Goal: Task Accomplishment & Management: Manage account settings

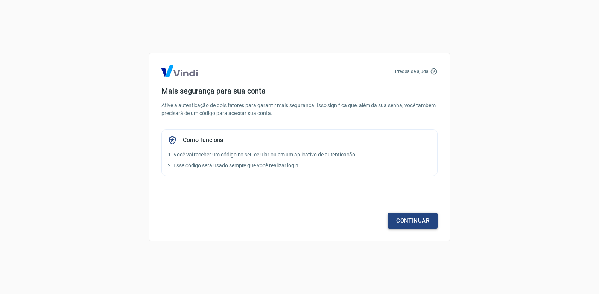
click at [396, 218] on link "Continuar" at bounding box center [413, 221] width 50 height 16
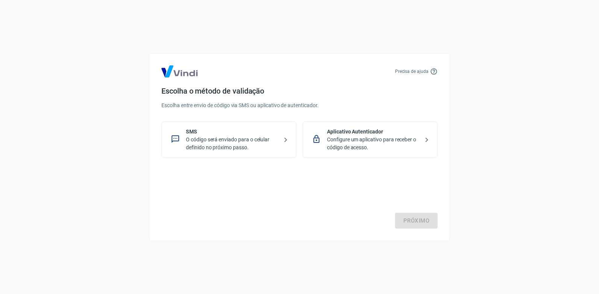
click at [356, 147] on p "Configure um aplicativo para receber o código de acesso." at bounding box center [373, 144] width 92 height 16
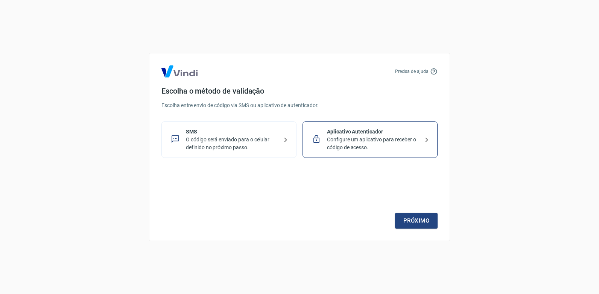
click at [257, 144] on p "O código será enviado para o celular definido no próximo passo." at bounding box center [232, 144] width 92 height 16
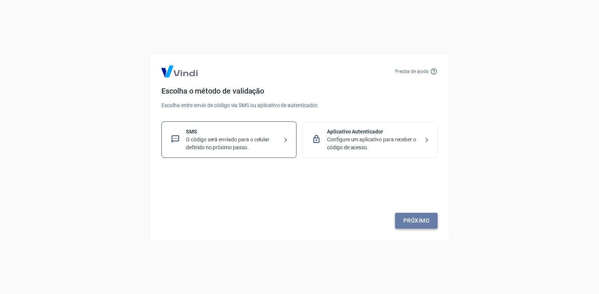
click at [413, 218] on link "Próximo" at bounding box center [416, 221] width 42 height 16
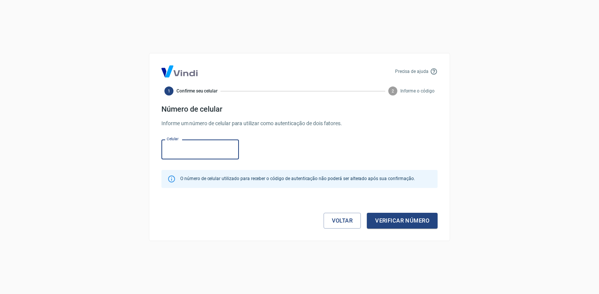
click at [209, 149] on input "Celular" at bounding box center [199, 150] width 77 height 20
type input "[PHONE_NUMBER]"
click at [385, 217] on button "Verificar número" at bounding box center [402, 221] width 71 height 16
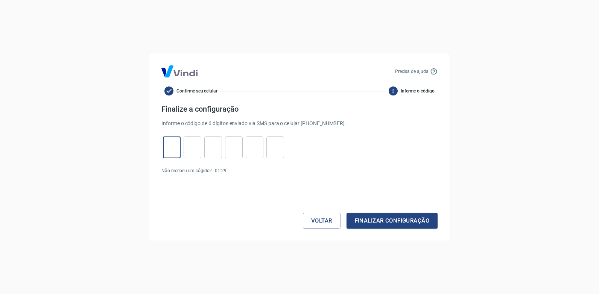
click at [175, 144] on input "tel" at bounding box center [172, 148] width 18 height 16
type input "0"
type input "7"
type input "9"
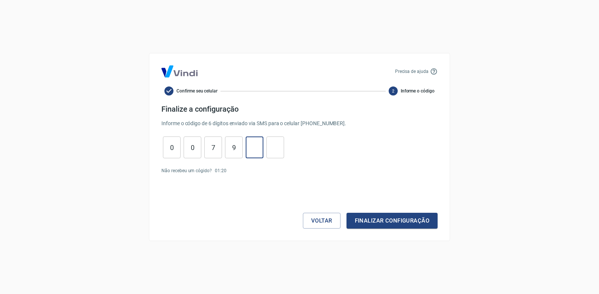
type input "7"
type input "6"
click at [376, 219] on button "Finalizar configuração" at bounding box center [391, 221] width 91 height 16
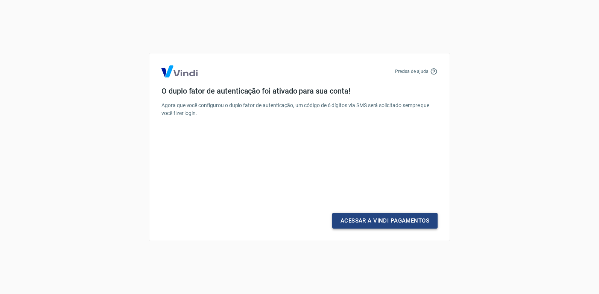
click at [393, 224] on link "Acessar a Vindi Pagamentos" at bounding box center [384, 221] width 105 height 16
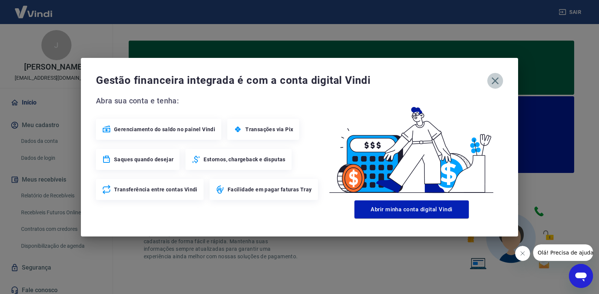
click at [494, 81] on icon "button" at bounding box center [494, 80] width 7 height 7
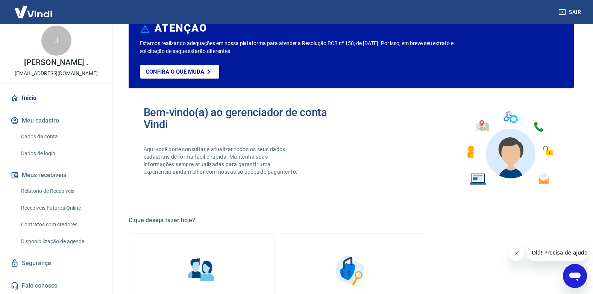
scroll to position [150, 0]
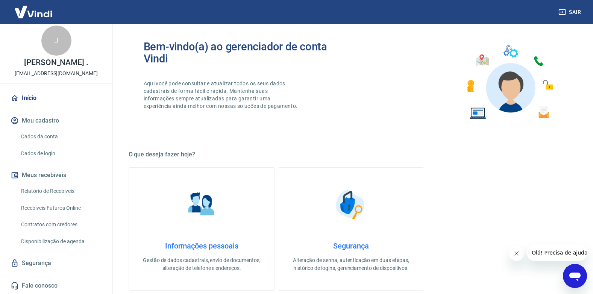
click at [30, 284] on link "Fale conosco" at bounding box center [56, 286] width 94 height 17
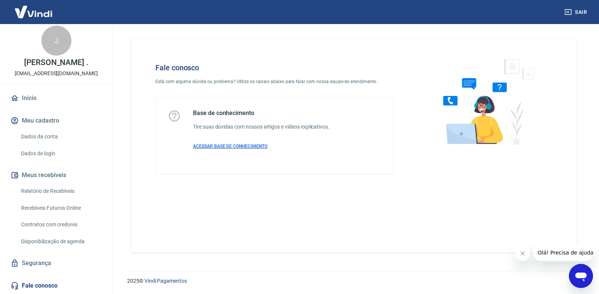
click at [218, 146] on span "ACESSAR BASE DE CONHECIMENTO" at bounding box center [230, 146] width 74 height 5
click at [30, 281] on link "Fale conosco" at bounding box center [56, 286] width 94 height 17
click at [249, 147] on span "ACESSAR BASE DE CONHECIMENTO" at bounding box center [230, 146] width 74 height 5
click at [32, 97] on link "Início" at bounding box center [56, 98] width 94 height 17
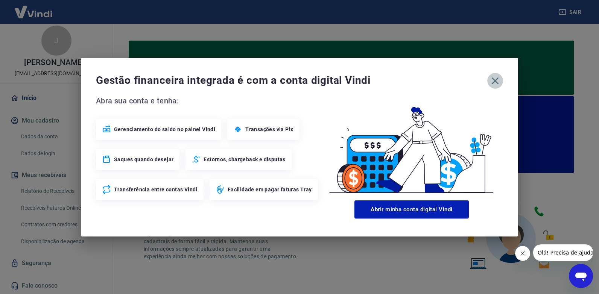
click at [496, 78] on icon "button" at bounding box center [495, 81] width 12 height 12
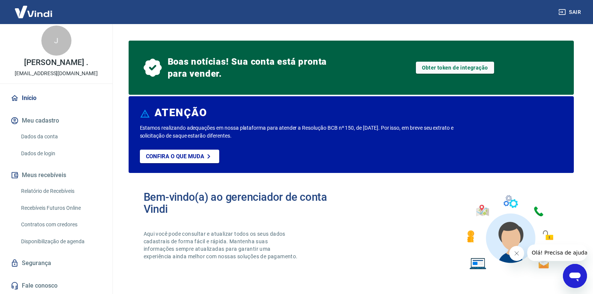
click at [45, 136] on link "Dados da conta" at bounding box center [60, 136] width 85 height 15
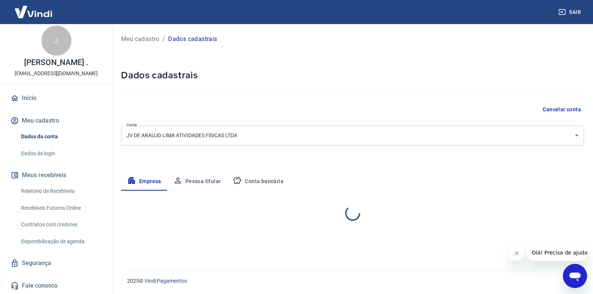
select select "PB"
select select "business"
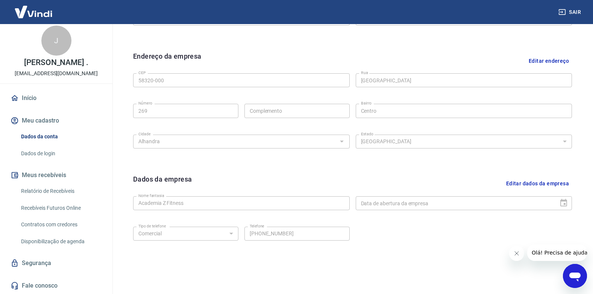
scroll to position [248, 0]
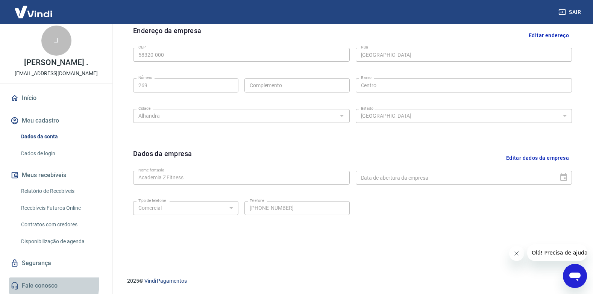
click at [39, 284] on link "Fale conosco" at bounding box center [56, 286] width 94 height 17
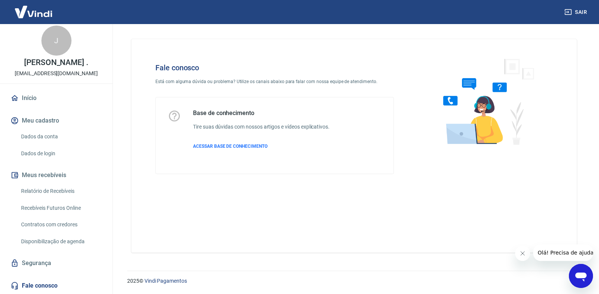
click at [229, 143] on div "Base de conhecimento Tire suas dúvidas com nossos artigos e vídeos explicativos…" at bounding box center [261, 135] width 136 height 52
click at [230, 147] on span "ACESSAR BASE DE CONHECIMENTO" at bounding box center [230, 146] width 74 height 5
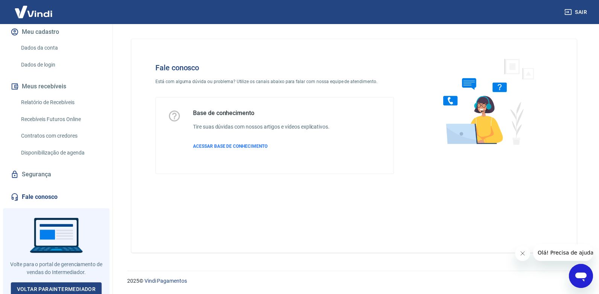
scroll to position [103, 0]
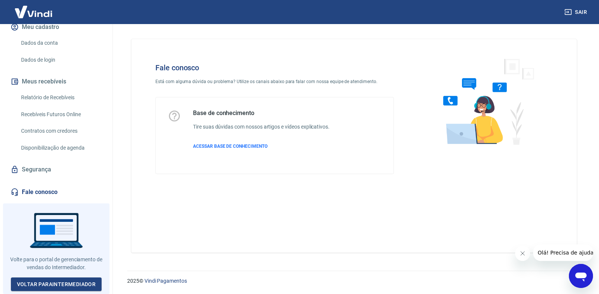
click at [583, 279] on icon "Abrir janela de mensagens" at bounding box center [581, 276] width 14 height 14
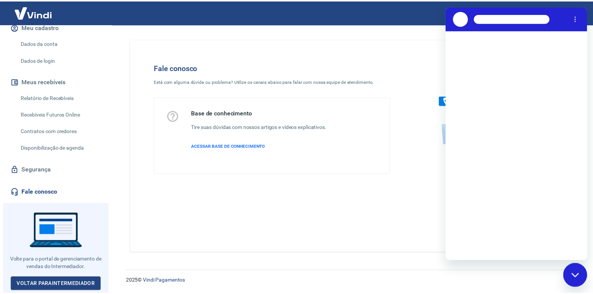
scroll to position [0, 0]
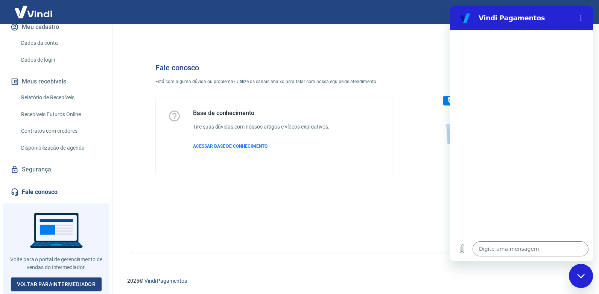
click at [576, 275] on div "Fechar janela de mensagens" at bounding box center [580, 276] width 23 height 23
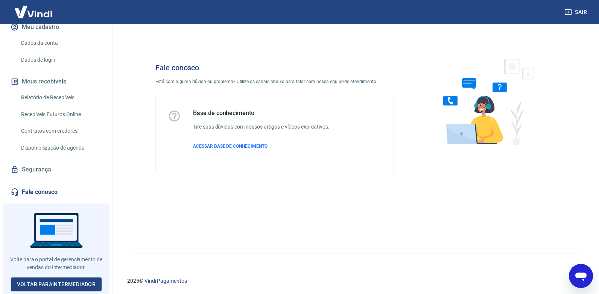
type textarea "x"
click at [41, 43] on link "Dados da conta" at bounding box center [60, 42] width 85 height 15
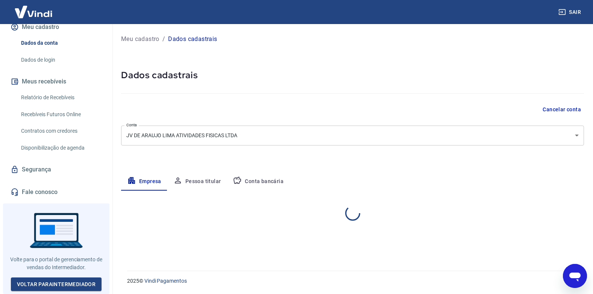
select select "PB"
select select "business"
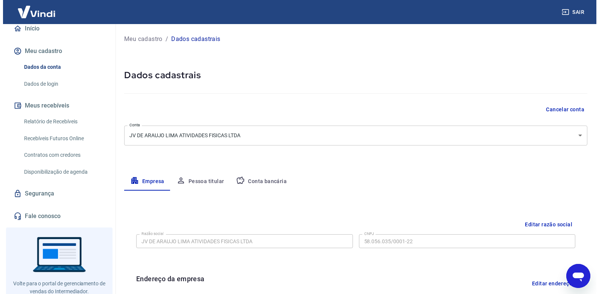
scroll to position [66, 0]
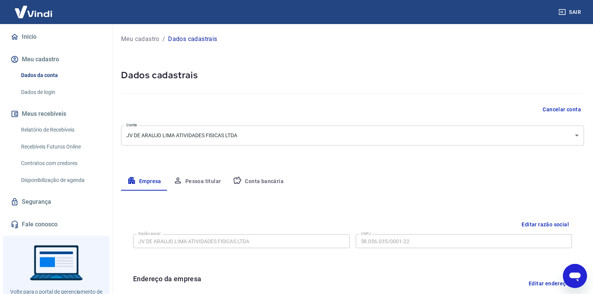
click at [45, 65] on button "Meu cadastro" at bounding box center [56, 59] width 94 height 17
click at [44, 81] on link "Dados da conta" at bounding box center [60, 75] width 85 height 15
click at [42, 99] on link "Dados de login" at bounding box center [60, 92] width 85 height 15
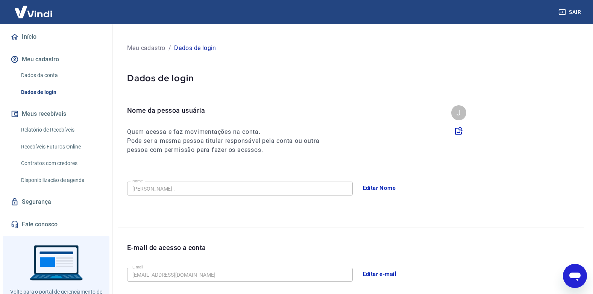
click at [35, 209] on link "Segurança" at bounding box center [56, 202] width 94 height 17
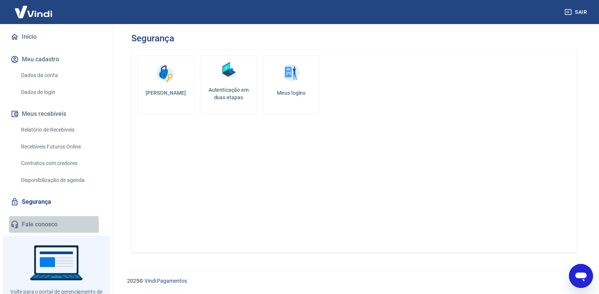
click at [31, 233] on link "Fale conosco" at bounding box center [56, 224] width 94 height 17
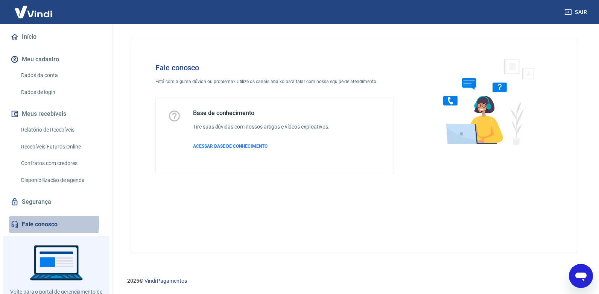
click at [52, 231] on link "Fale conosco" at bounding box center [56, 224] width 94 height 17
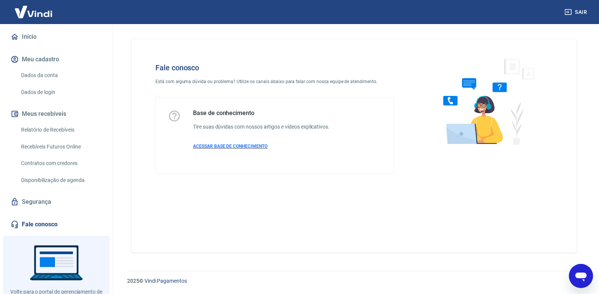
click at [237, 144] on span "ACESSAR BASE DE CONHECIMENTO" at bounding box center [230, 146] width 74 height 5
type textarea "x"
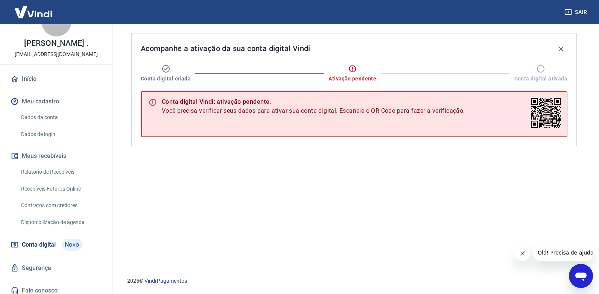
scroll to position [36, 0]
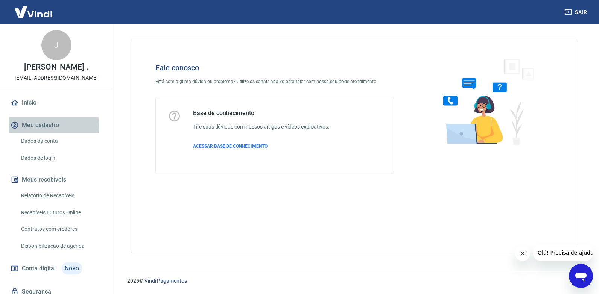
click at [51, 133] on button "Meu cadastro" at bounding box center [56, 125] width 94 height 17
click at [52, 133] on button "Meu cadastro" at bounding box center [56, 125] width 94 height 17
click at [44, 129] on button "Meu cadastro" at bounding box center [56, 125] width 94 height 17
click at [44, 146] on link "Dados da conta" at bounding box center [60, 140] width 85 height 15
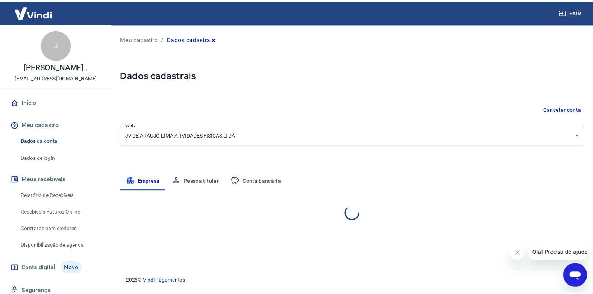
select select "PB"
select select "business"
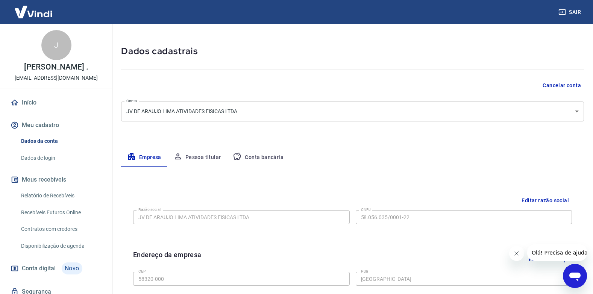
scroll to position [23, 0]
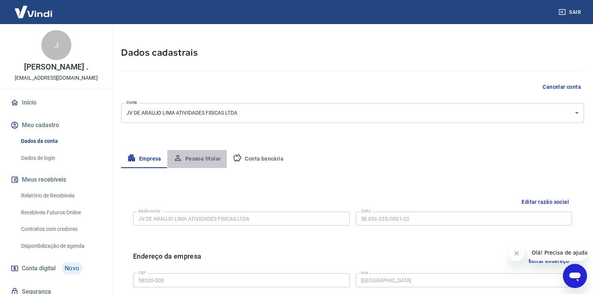
click at [199, 158] on button "Pessoa titular" at bounding box center [197, 159] width 60 height 18
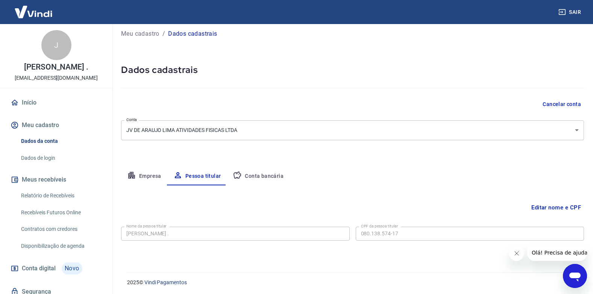
scroll to position [7, 0]
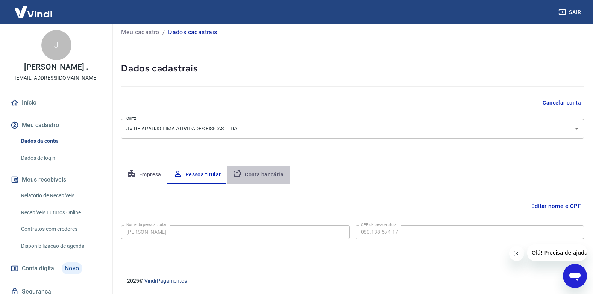
click at [269, 174] on button "Conta bancária" at bounding box center [258, 175] width 63 height 18
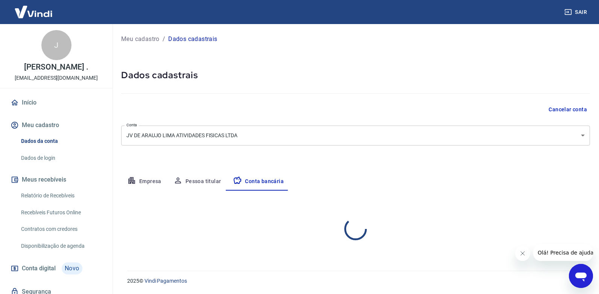
select select "1"
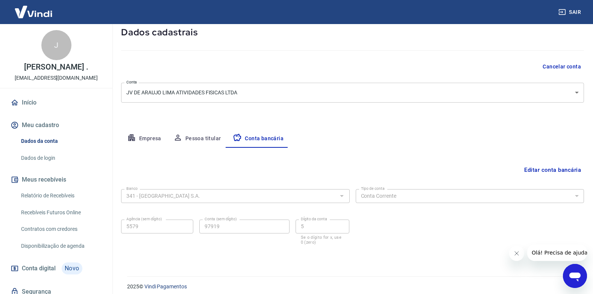
scroll to position [49, 0]
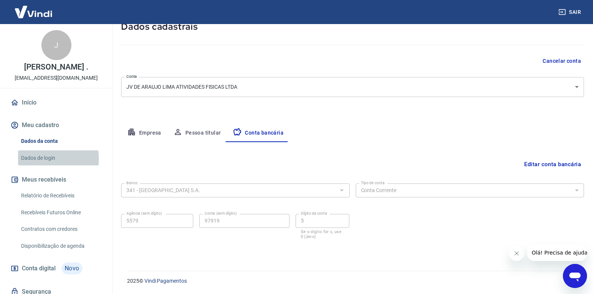
click at [50, 166] on link "Dados de login" at bounding box center [60, 157] width 85 height 15
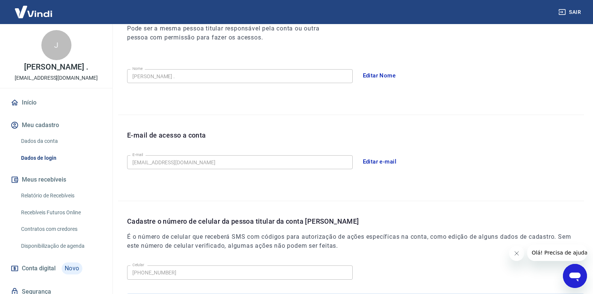
scroll to position [188, 0]
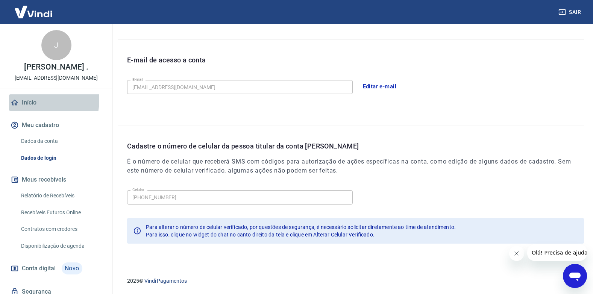
click at [26, 108] on link "Início" at bounding box center [56, 102] width 94 height 17
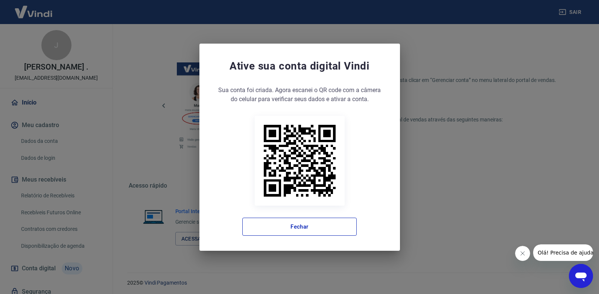
scroll to position [426, 0]
